Goal: Information Seeking & Learning: Learn about a topic

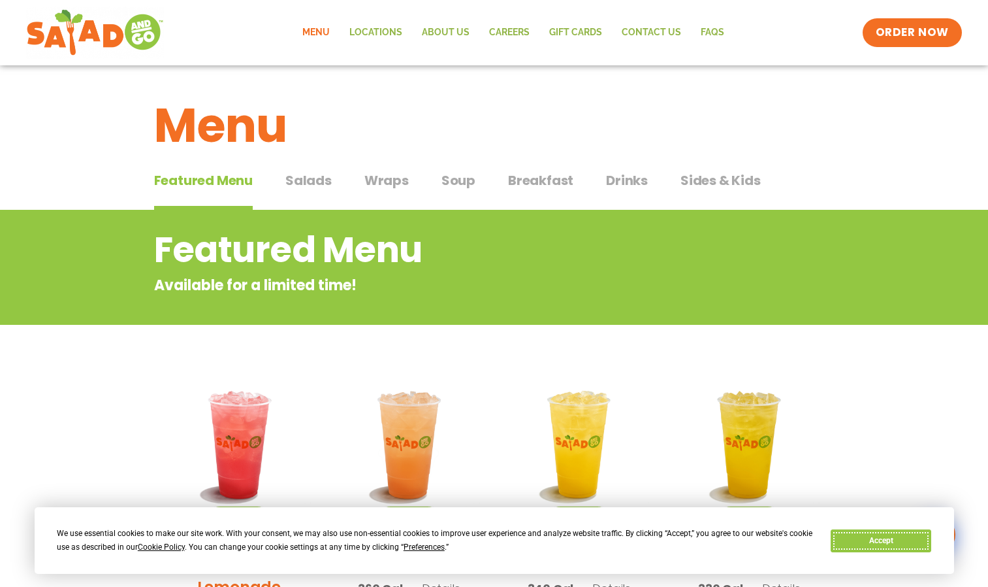
click at [873, 538] on button "Accept" at bounding box center [881, 540] width 101 height 23
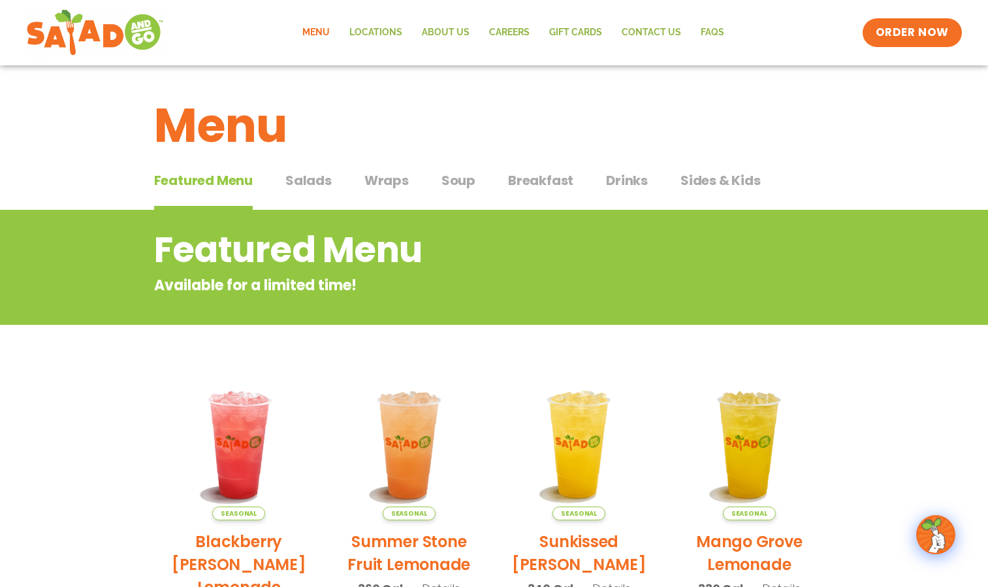
click at [451, 184] on span "Soup" at bounding box center [459, 180] width 34 height 20
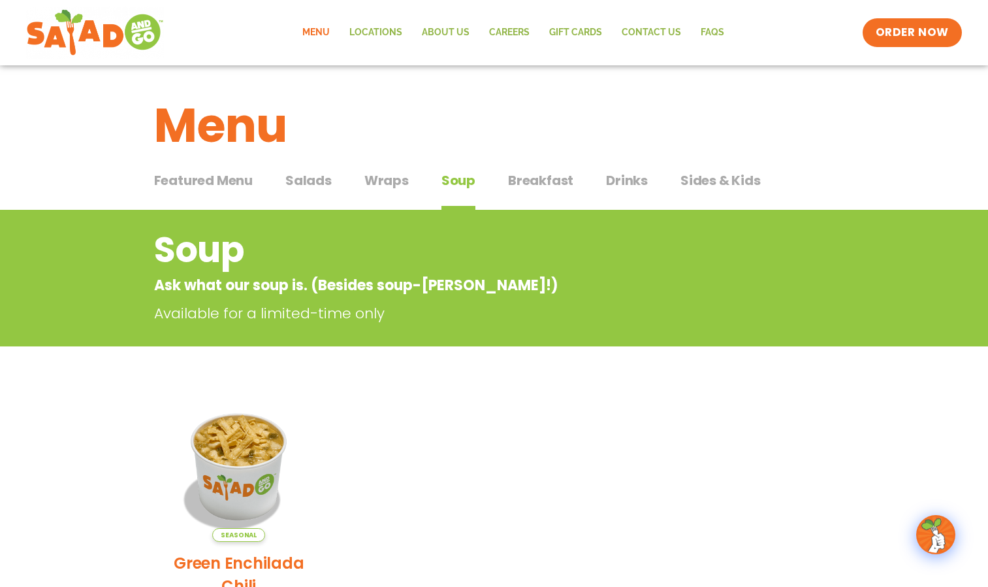
click at [303, 179] on span "Salads" at bounding box center [308, 180] width 46 height 20
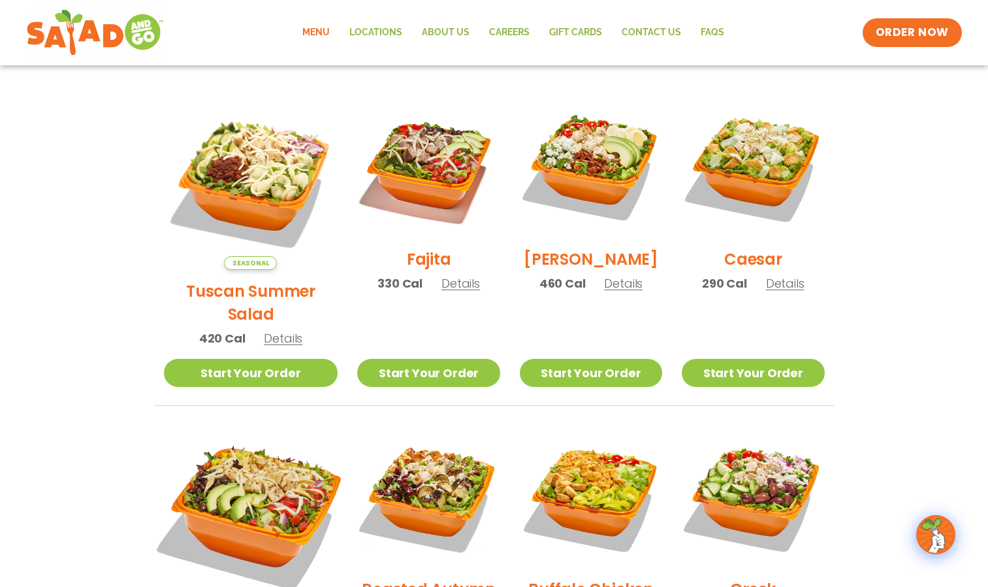
scroll to position [337, 0]
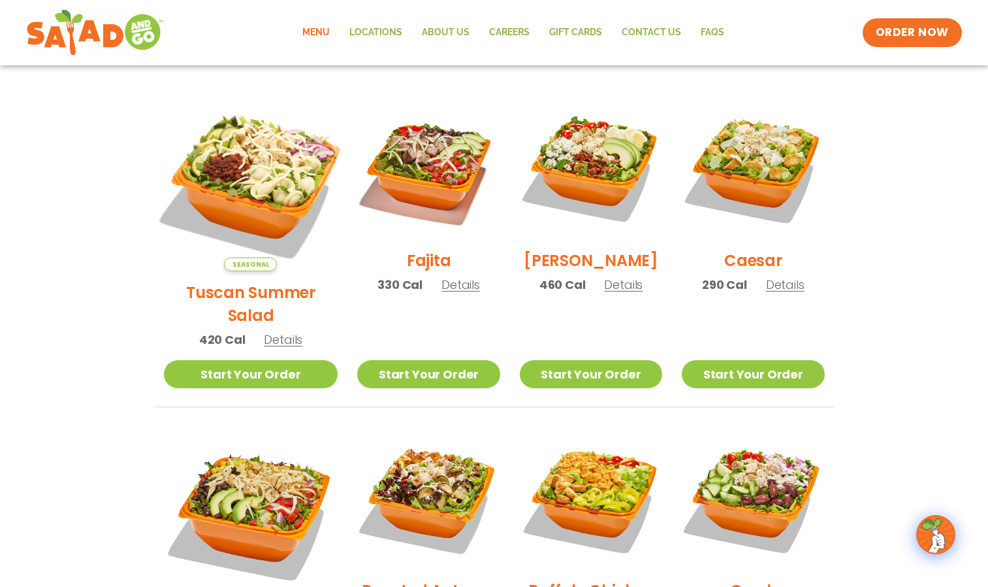
click at [272, 147] on img at bounding box center [250, 184] width 204 height 204
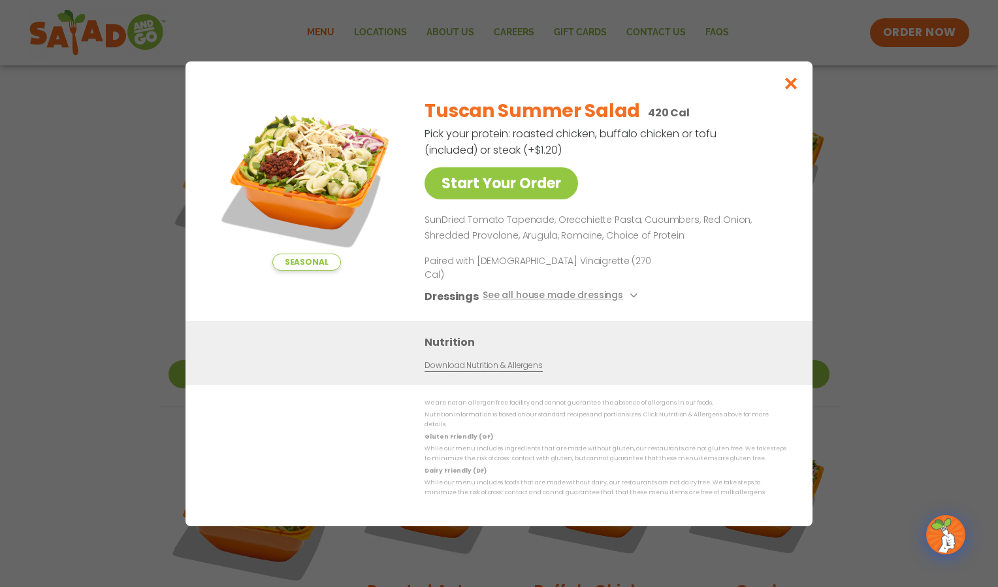
click at [48, 247] on div "Seasonal Start Your Order Tuscan Summer Salad 420 Cal Pick your protein: roaste…" at bounding box center [499, 293] width 998 height 587
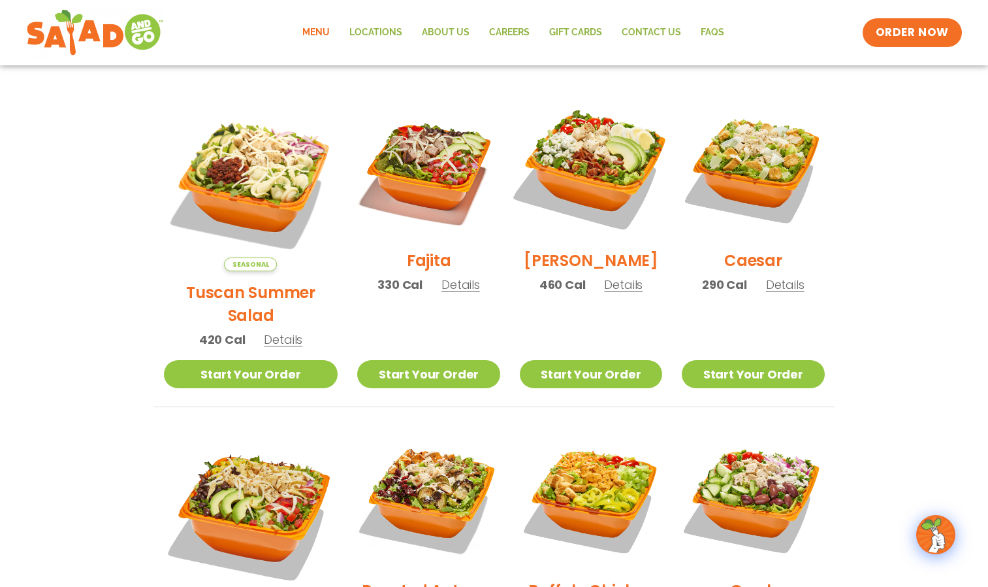
click at [615, 163] on img at bounding box center [590, 167] width 167 height 167
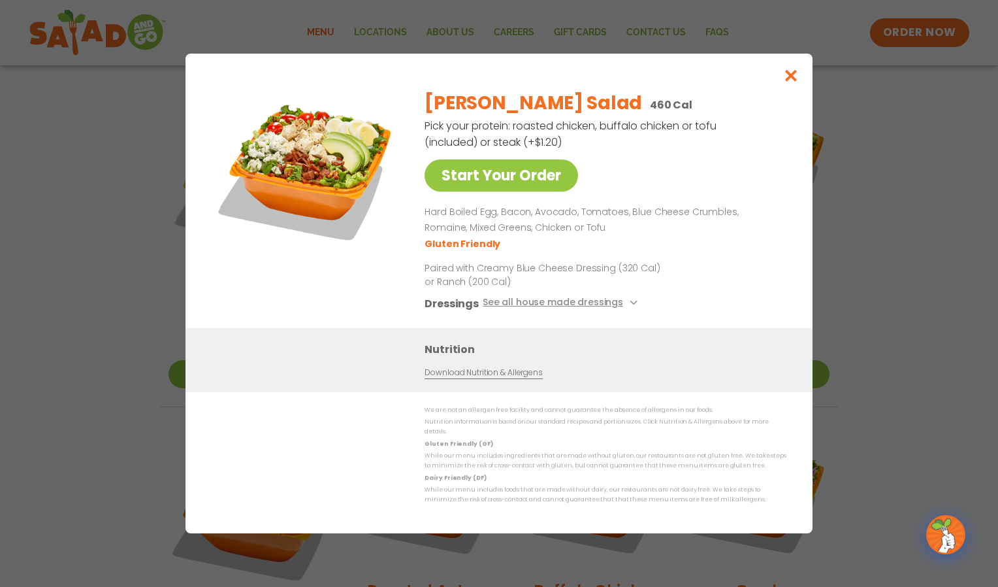
click at [902, 238] on div "Start Your Order [PERSON_NAME] Salad 460 Cal Pick your protein: roasted chicken…" at bounding box center [499, 293] width 998 height 587
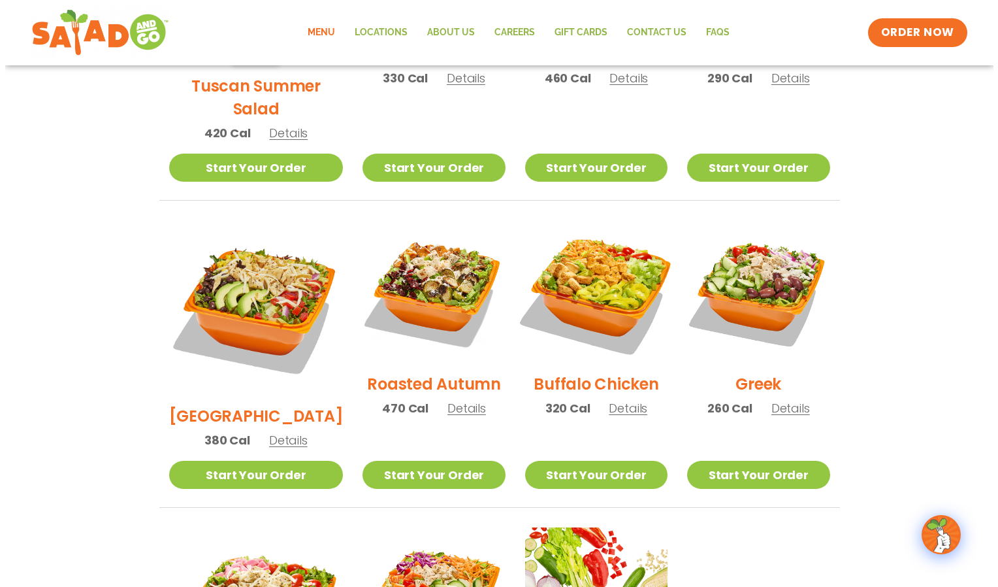
scroll to position [782, 0]
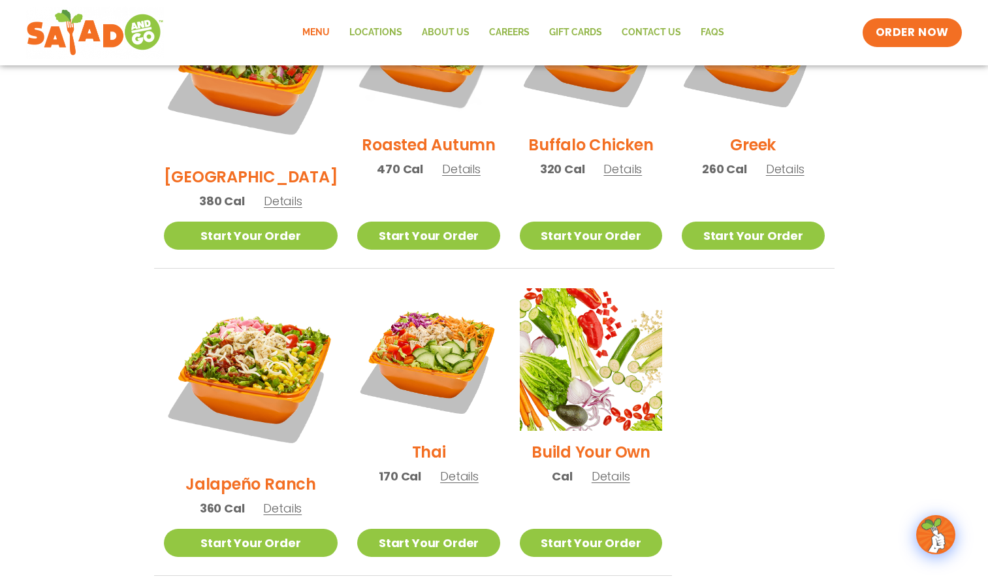
click at [592, 468] on span "Details" at bounding box center [611, 476] width 39 height 16
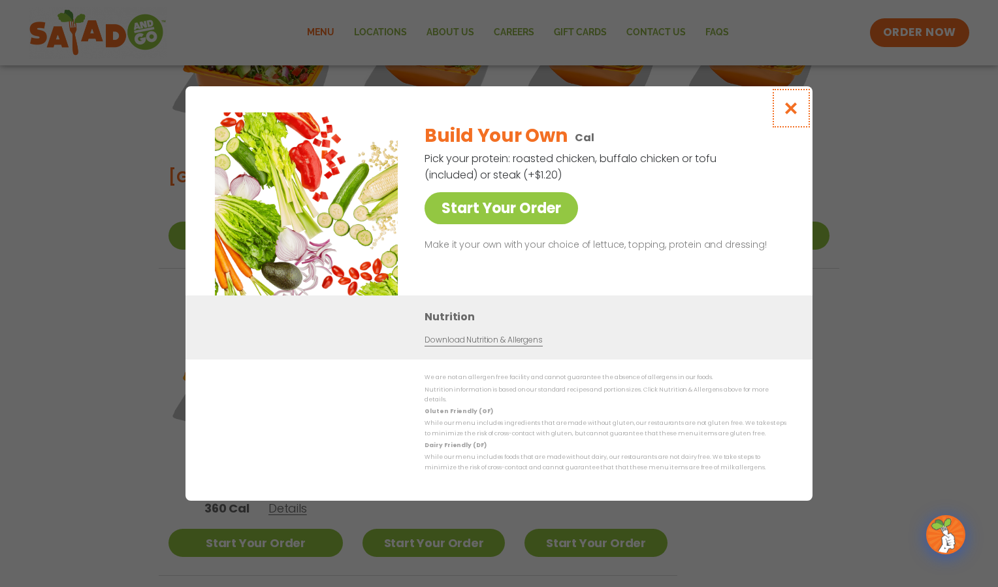
click at [794, 113] on icon "Close modal" at bounding box center [791, 108] width 16 height 14
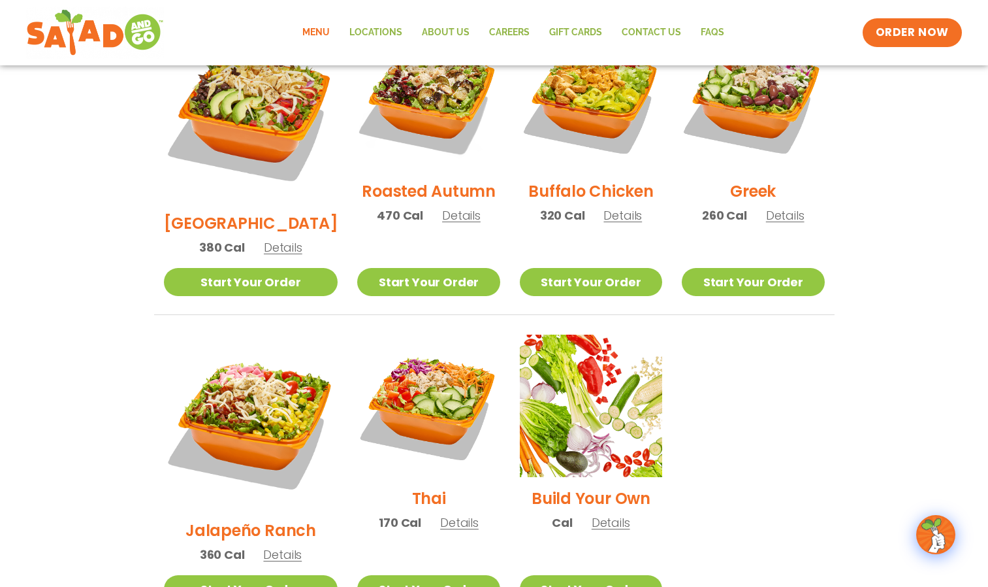
scroll to position [700, 0]
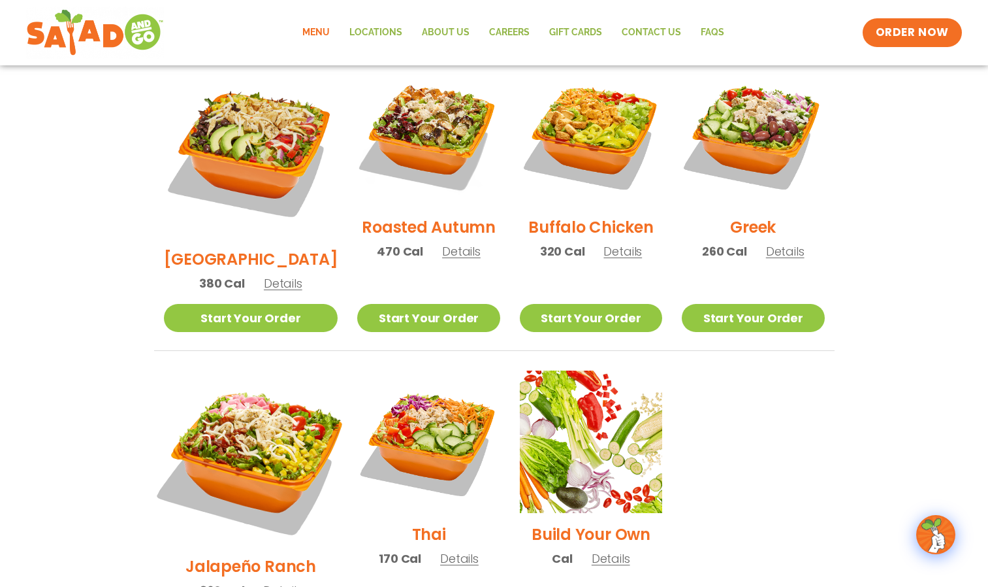
click at [258, 408] on img at bounding box center [250, 457] width 204 height 204
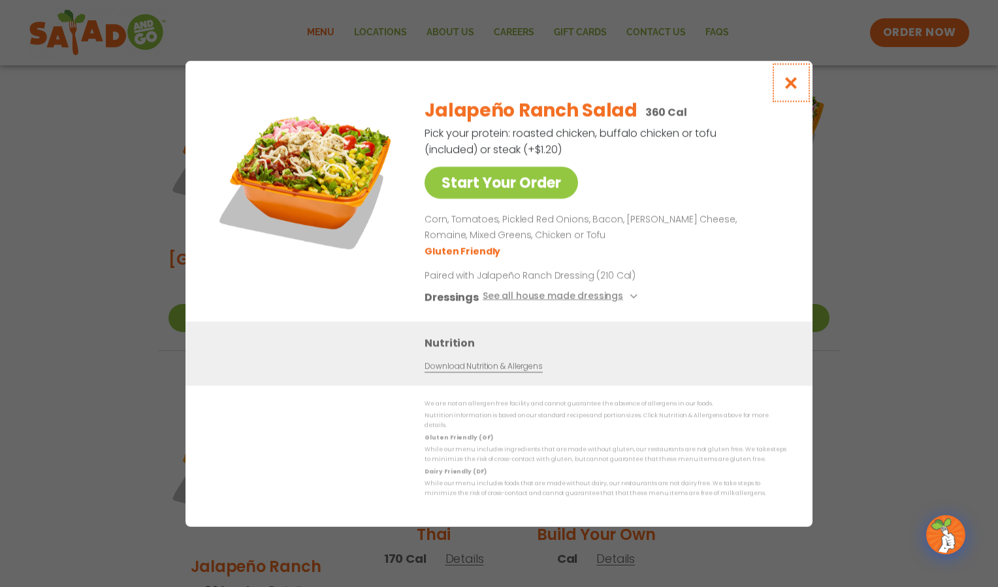
click at [790, 88] on icon "Close modal" at bounding box center [791, 83] width 16 height 14
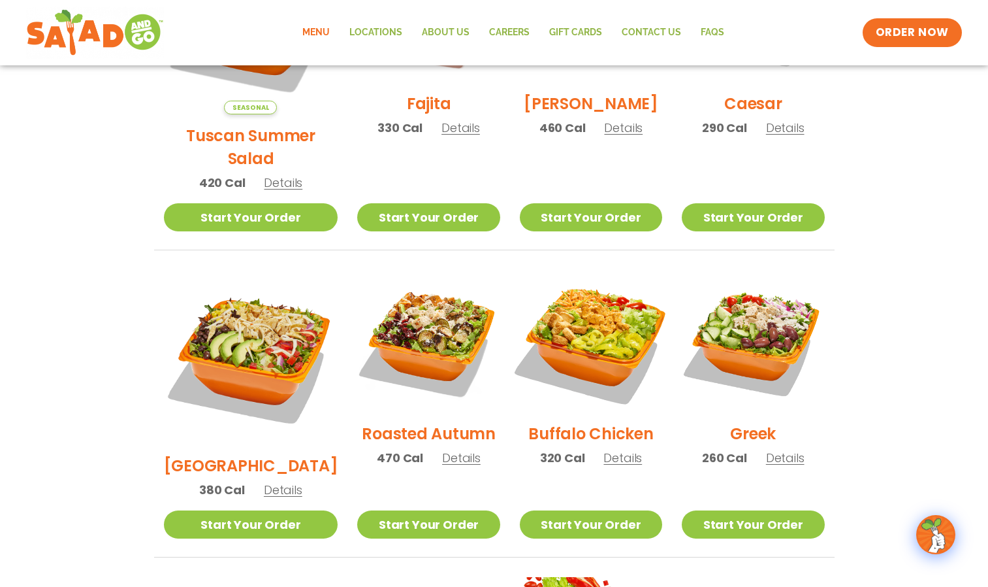
scroll to position [493, 0]
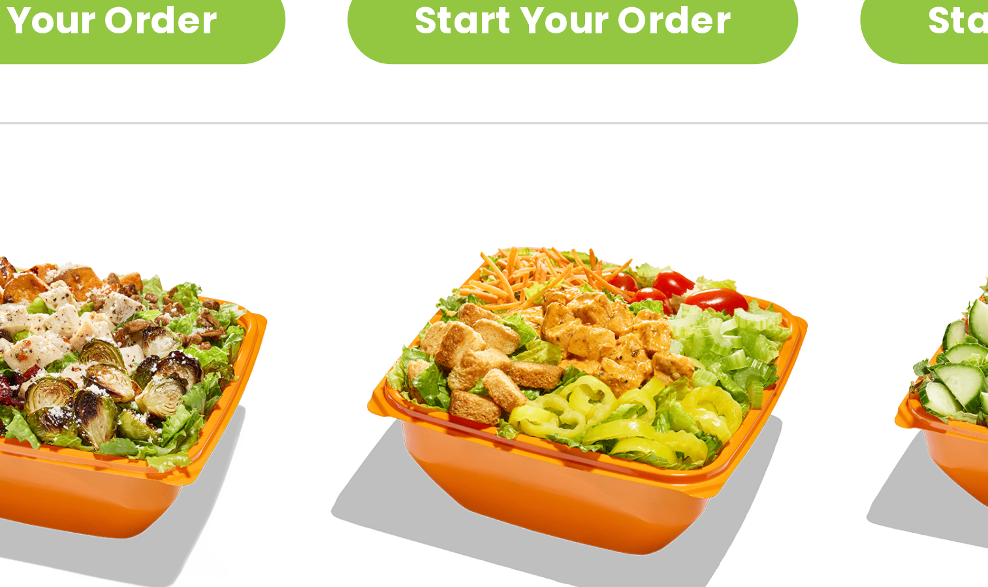
click at [599, 309] on img at bounding box center [590, 341] width 167 height 167
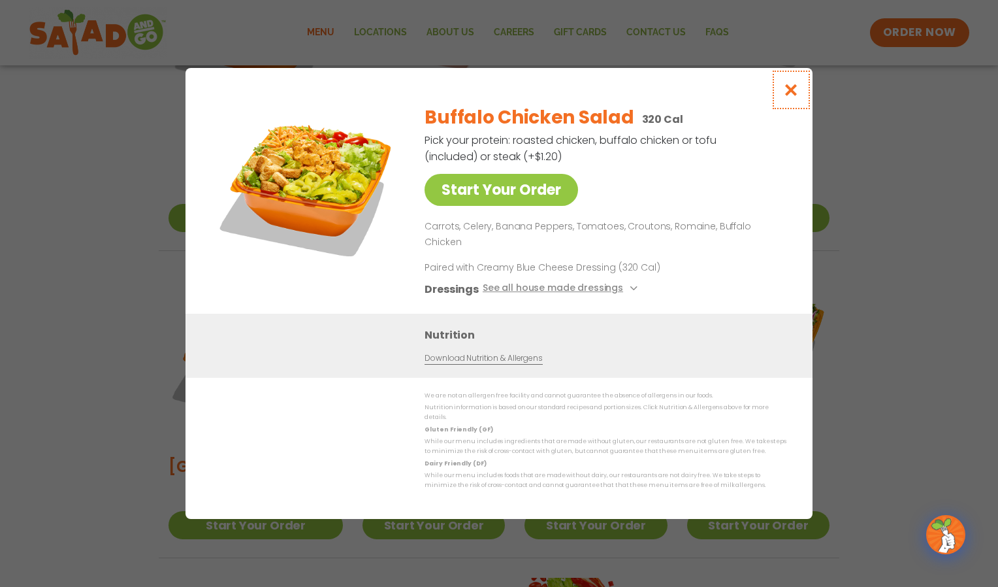
click at [790, 97] on icon "Close modal" at bounding box center [791, 90] width 16 height 14
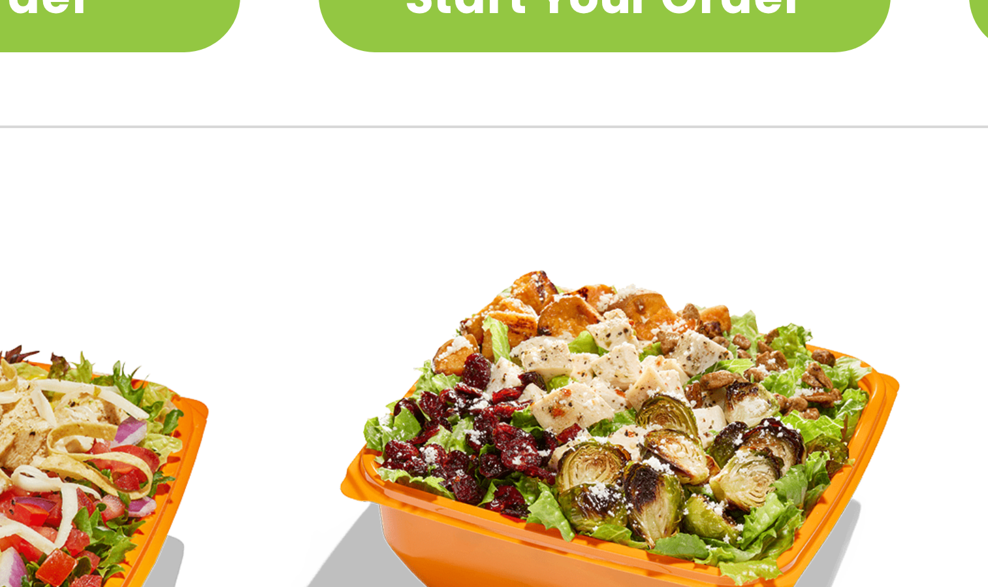
click at [419, 301] on img at bounding box center [428, 341] width 167 height 167
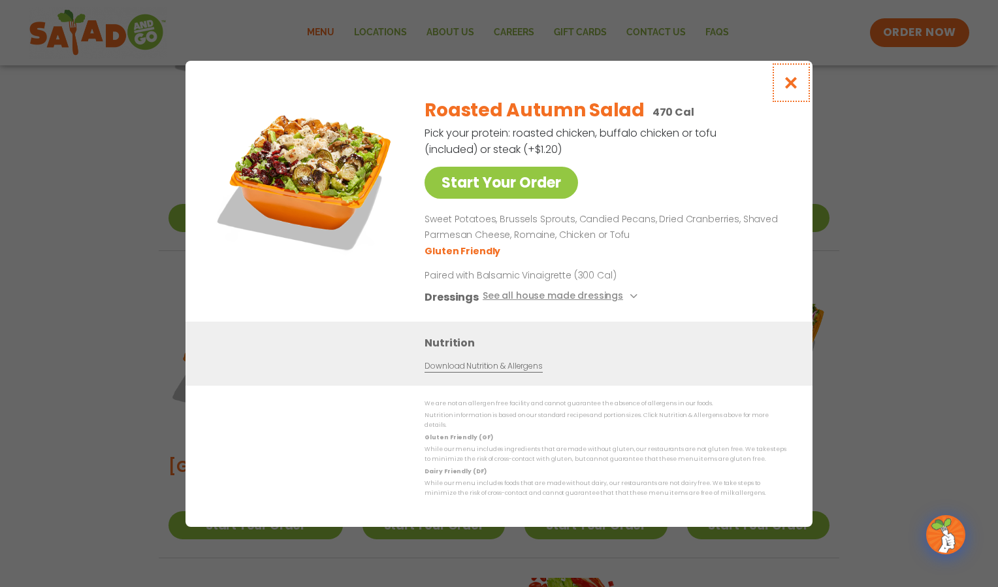
click at [799, 89] on icon "Close modal" at bounding box center [791, 83] width 16 height 14
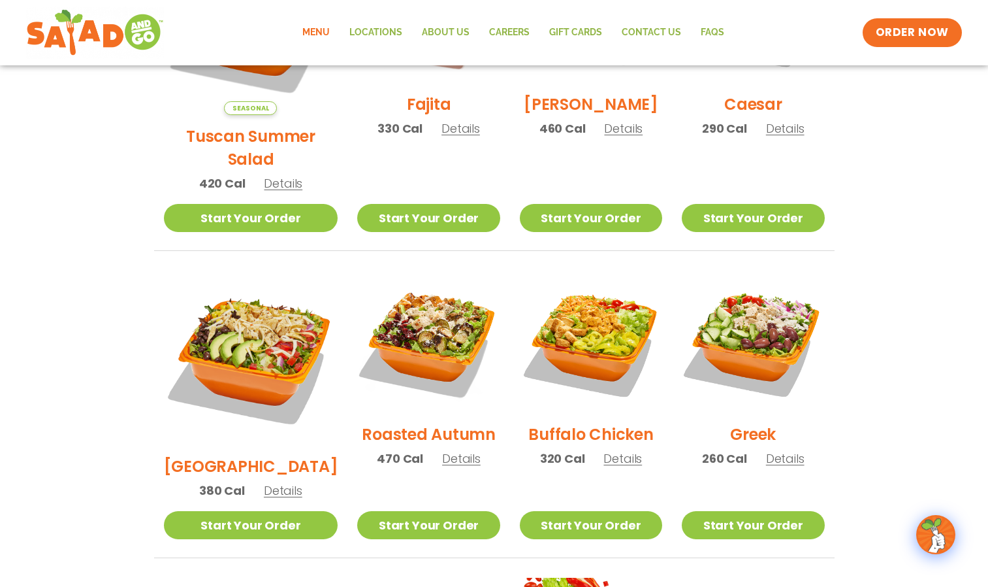
scroll to position [0, 0]
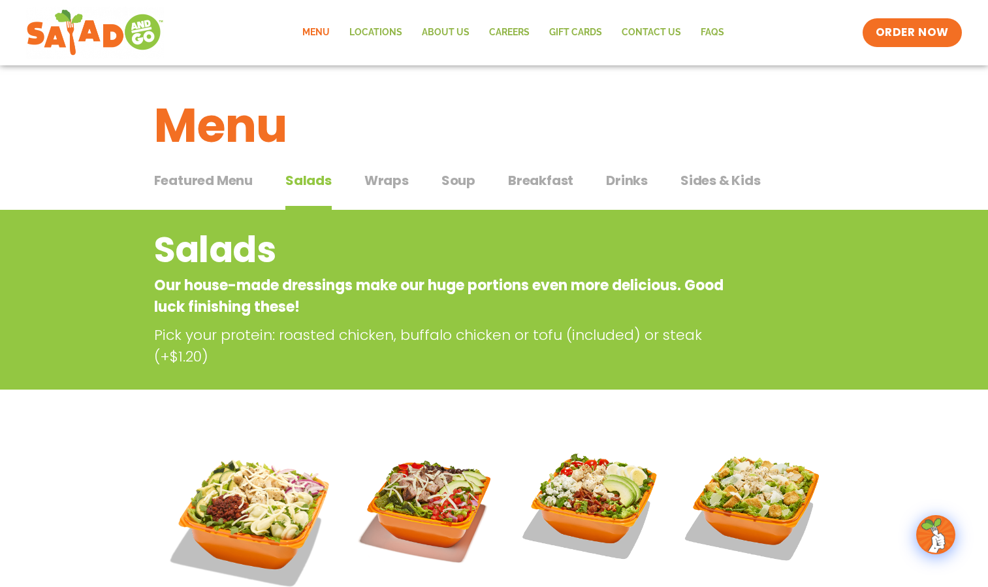
click at [383, 180] on span "Wraps" at bounding box center [386, 180] width 44 height 20
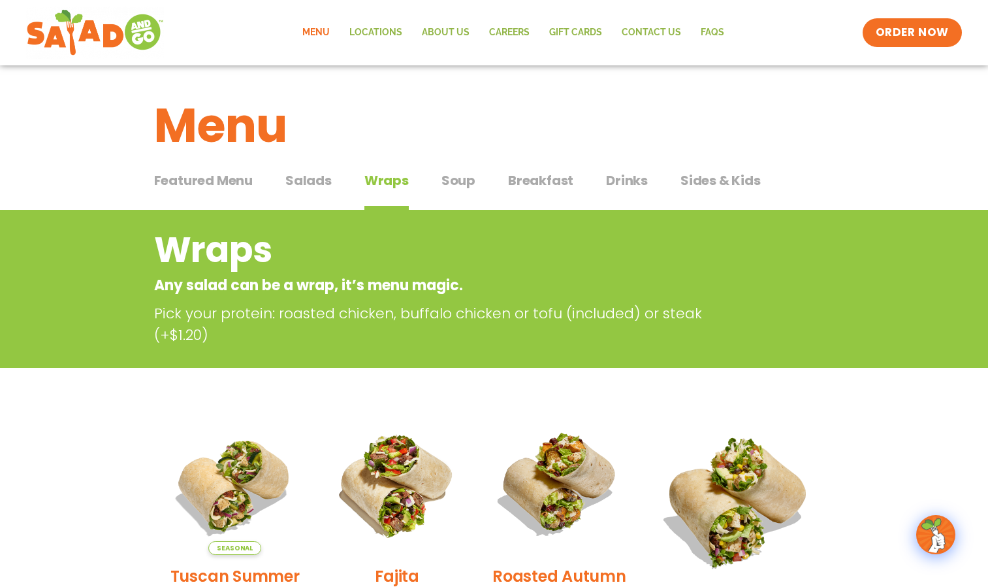
click at [227, 188] on span "Featured Menu" at bounding box center [203, 180] width 99 height 20
